Goal: Navigation & Orientation: Find specific page/section

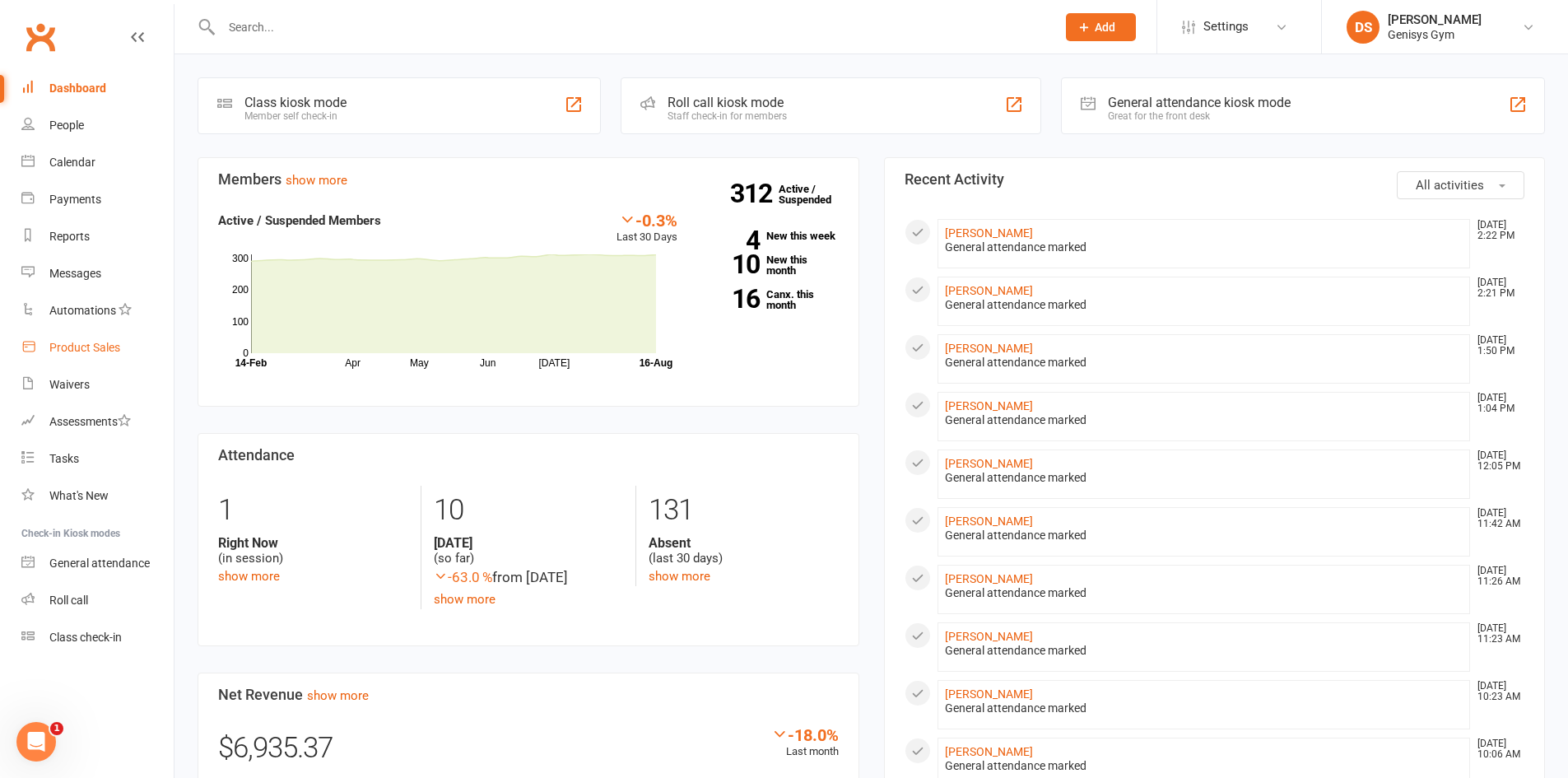
click at [95, 345] on div "Product Sales" at bounding box center [85, 347] width 71 height 13
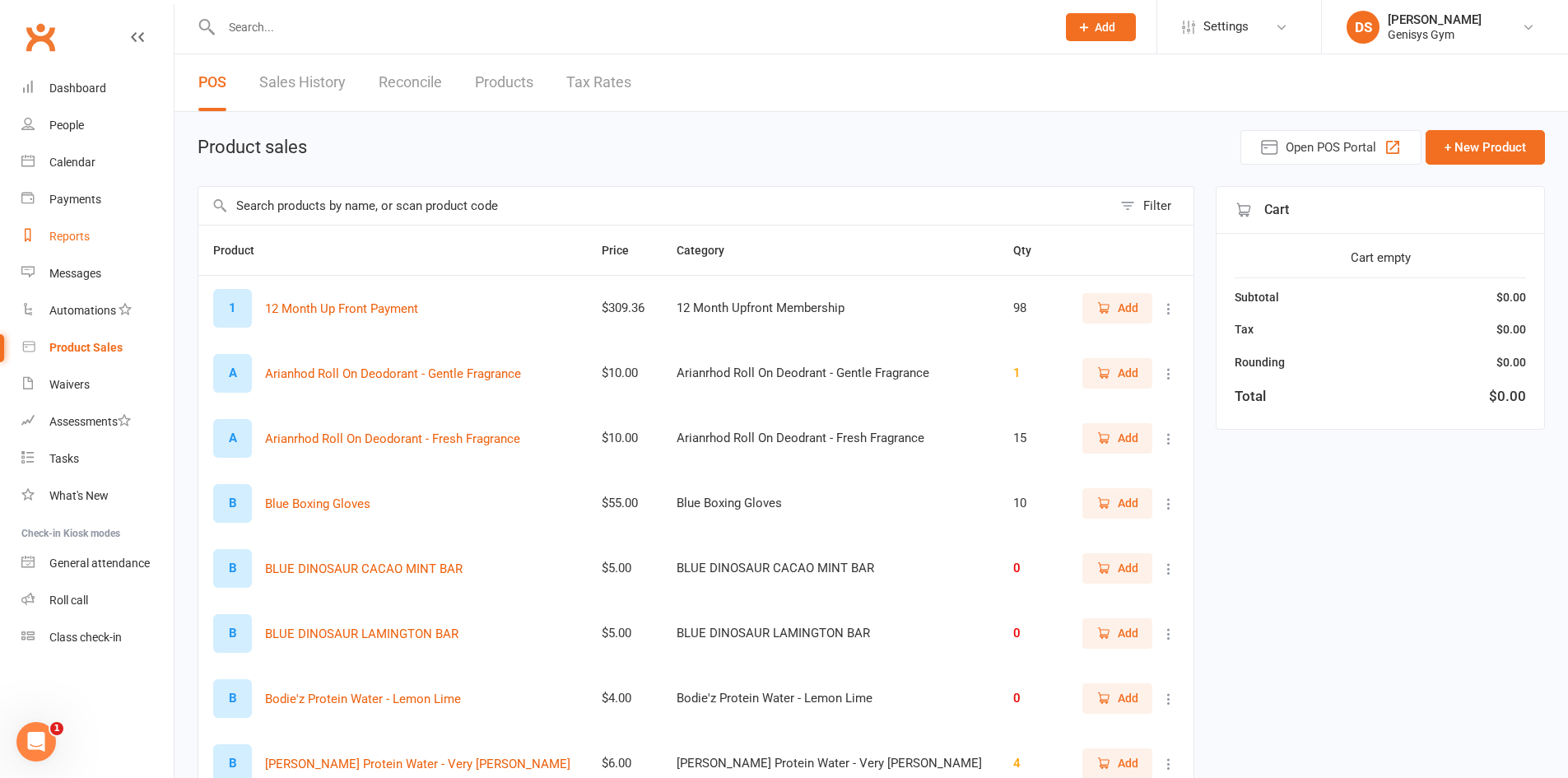
click at [66, 231] on div "Reports" at bounding box center [69, 236] width 41 height 13
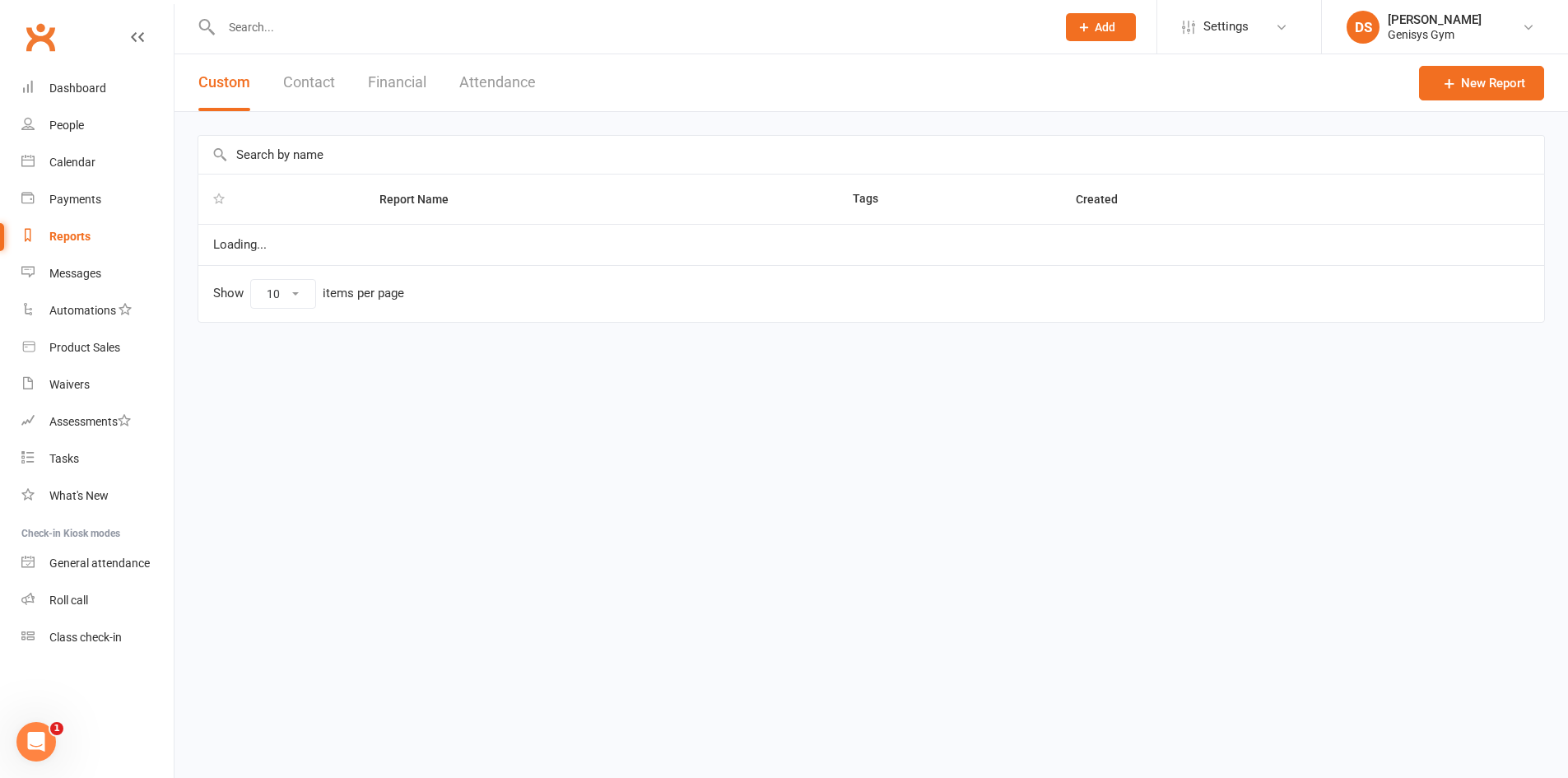
click at [291, 82] on button "Contact" at bounding box center [309, 82] width 52 height 56
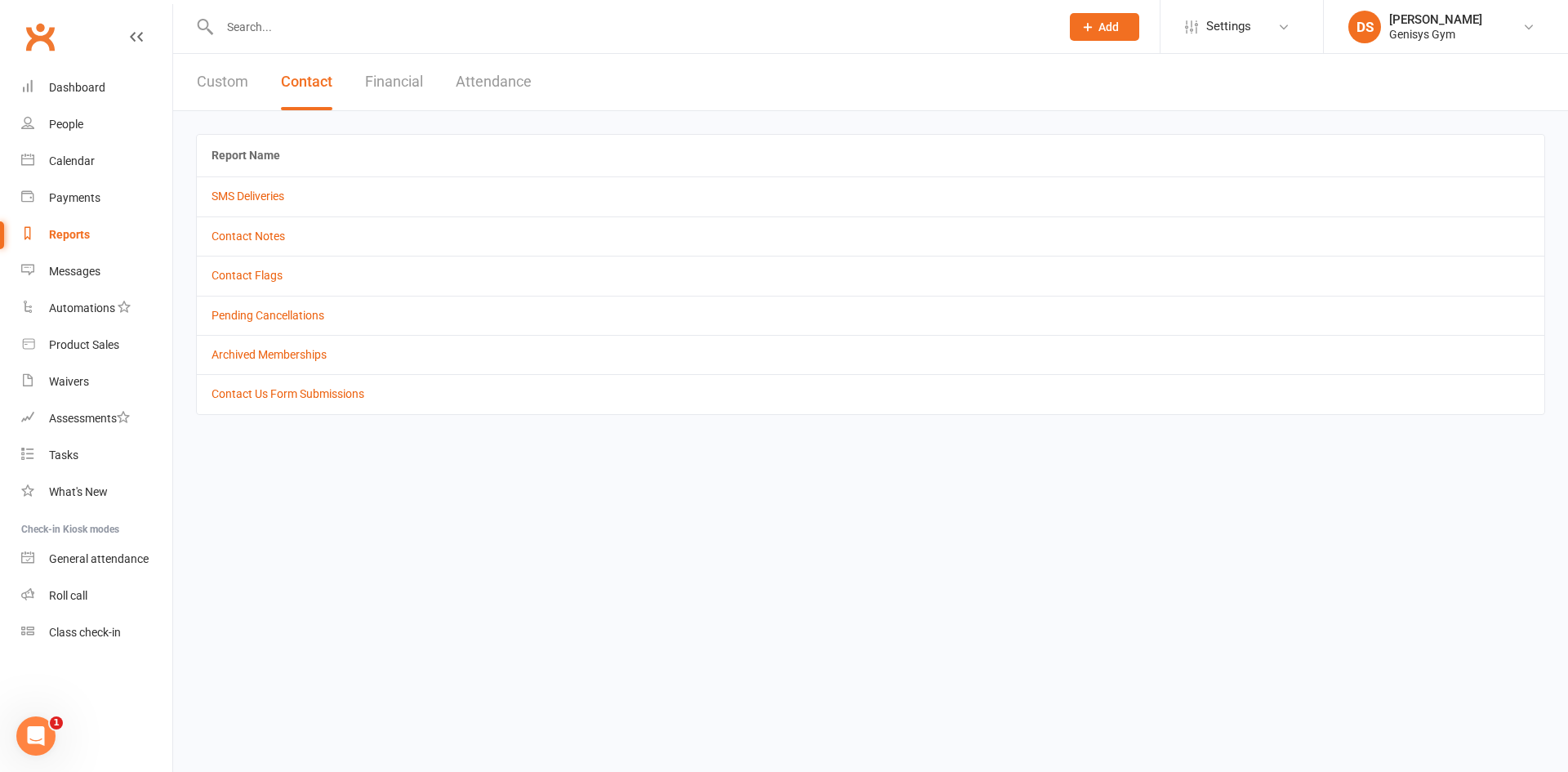
click at [409, 75] on button "Financial" at bounding box center [393, 82] width 58 height 56
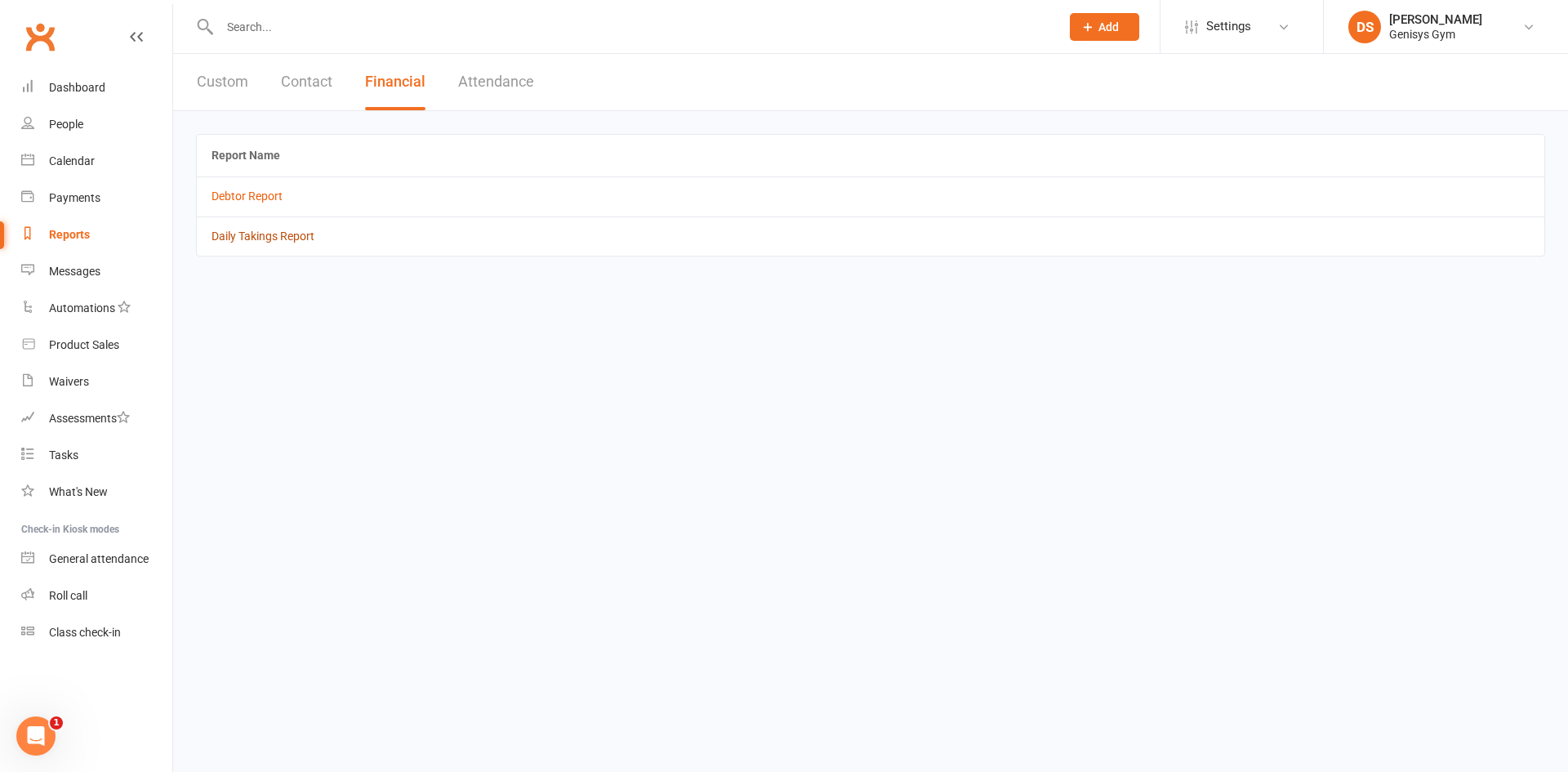
click at [262, 235] on link "Daily Takings Report" at bounding box center [263, 236] width 103 height 13
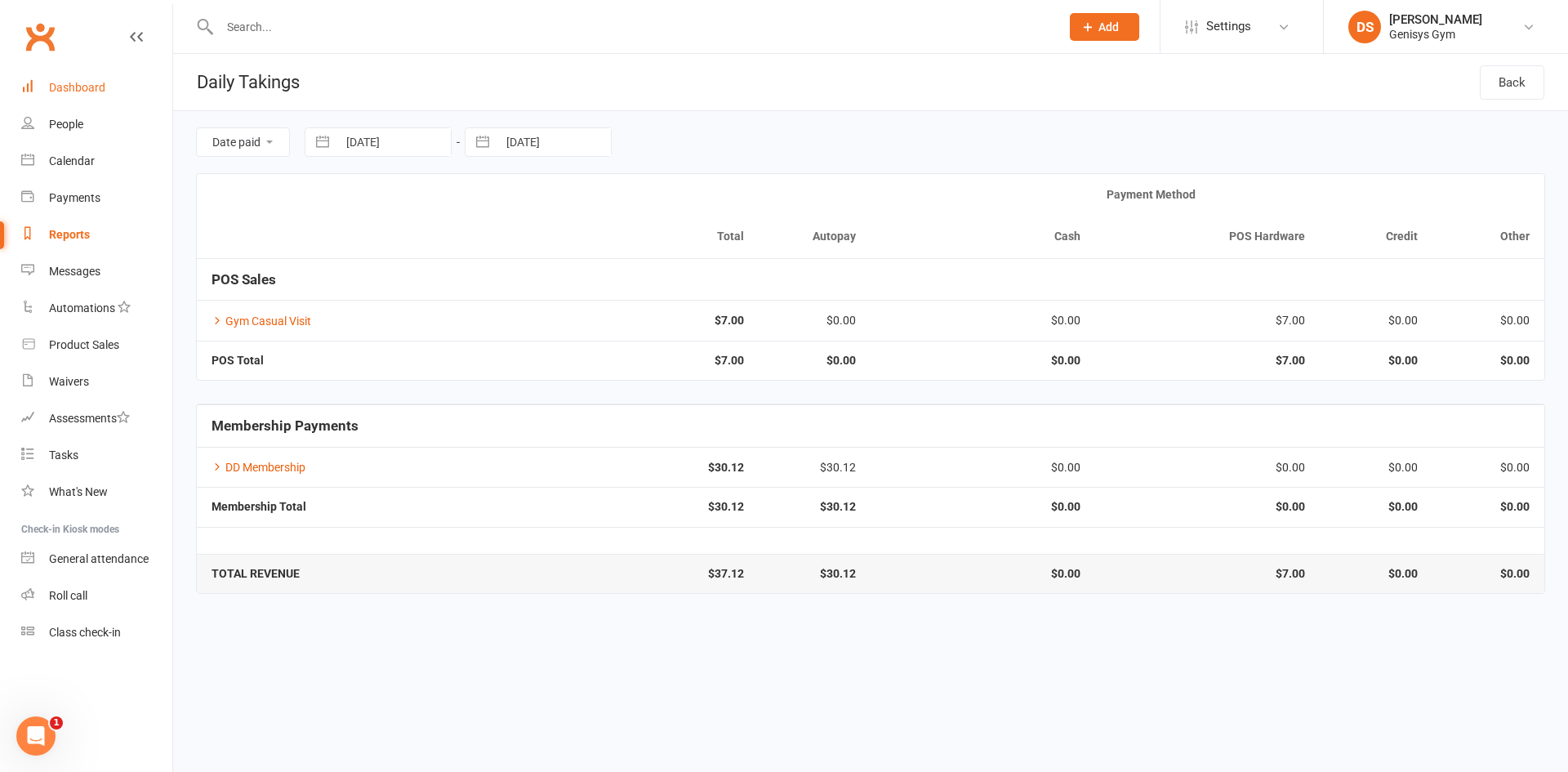
click at [93, 88] on div "Dashboard" at bounding box center [77, 87] width 56 height 13
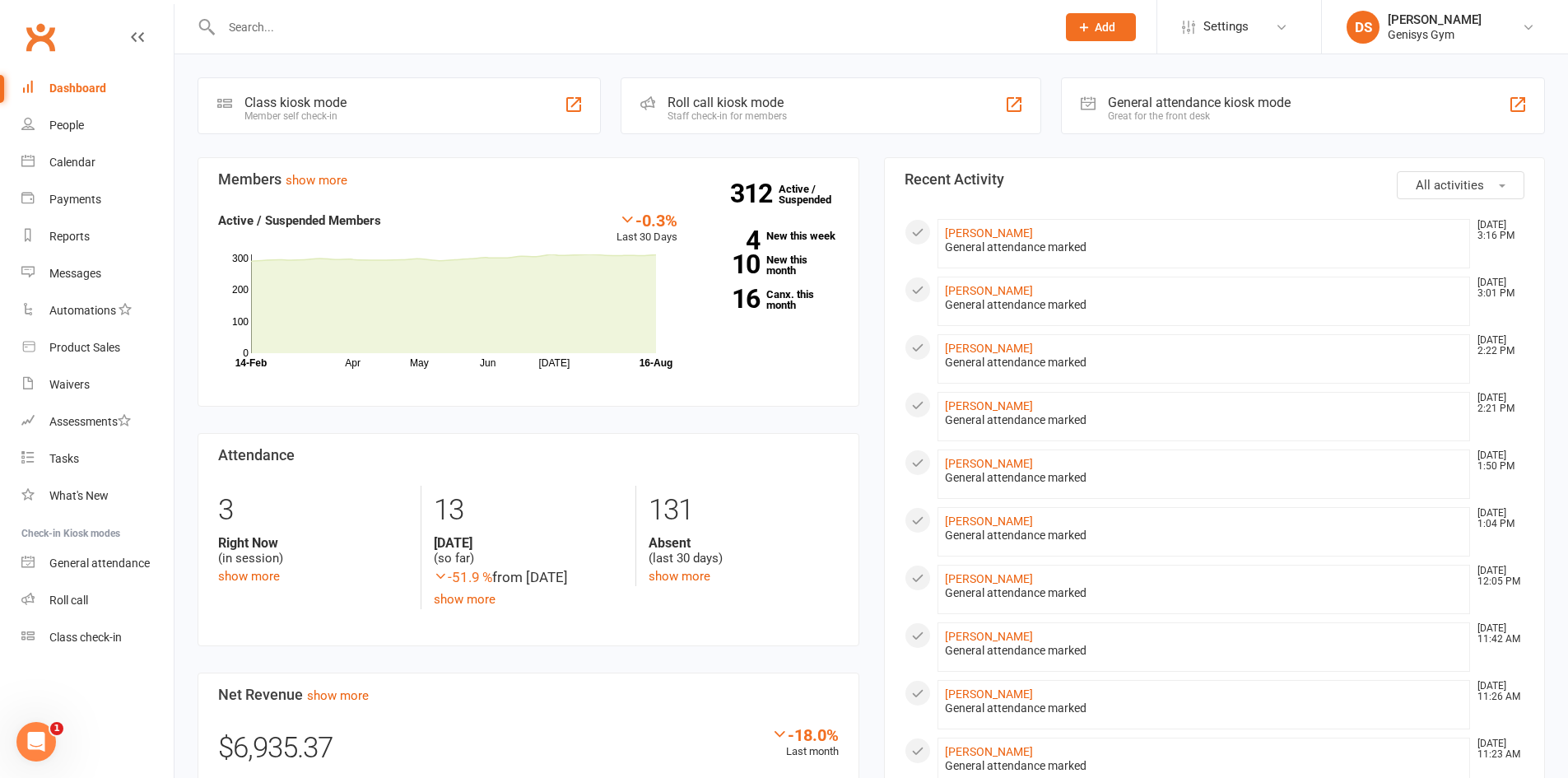
click at [1031, 240] on div "General attendance marked" at bounding box center [1204, 247] width 519 height 14
click at [1025, 234] on link "[PERSON_NAME]" at bounding box center [989, 232] width 88 height 13
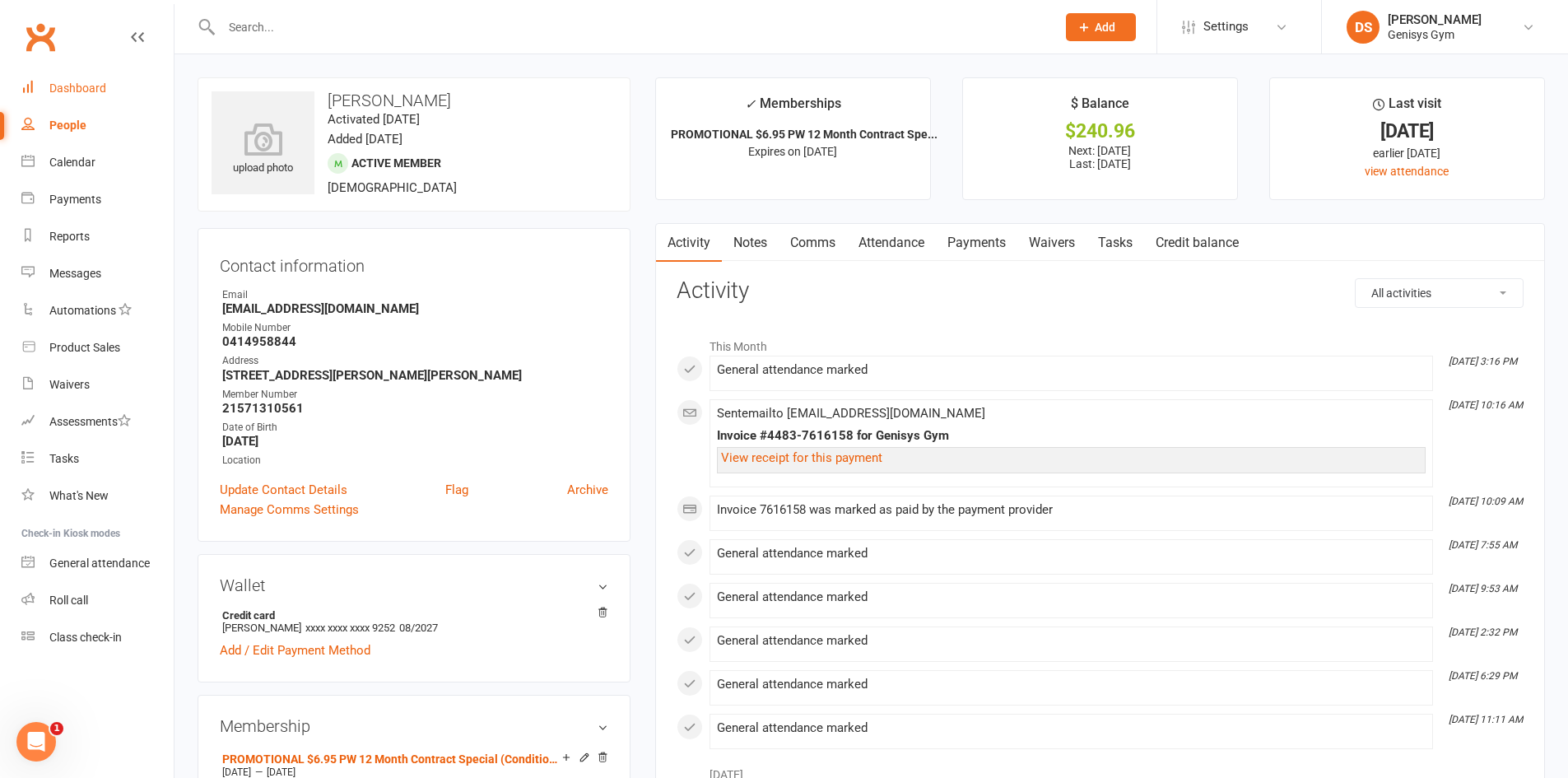
click at [108, 92] on link "Dashboard" at bounding box center [98, 88] width 153 height 37
